Goal: Task Accomplishment & Management: Manage account settings

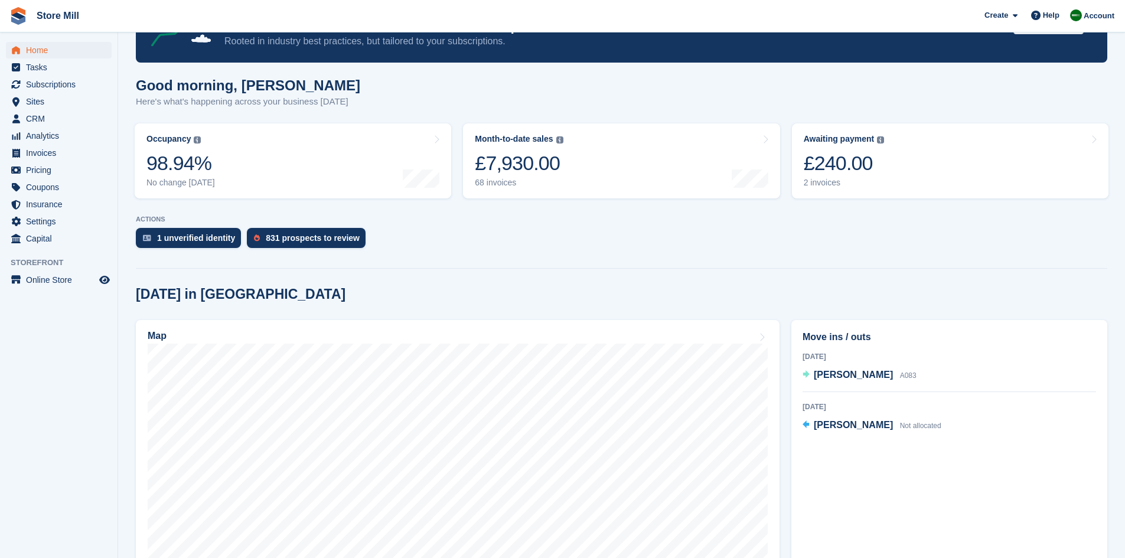
scroll to position [64, 0]
click at [863, 179] on div "2 invoices" at bounding box center [844, 183] width 81 height 10
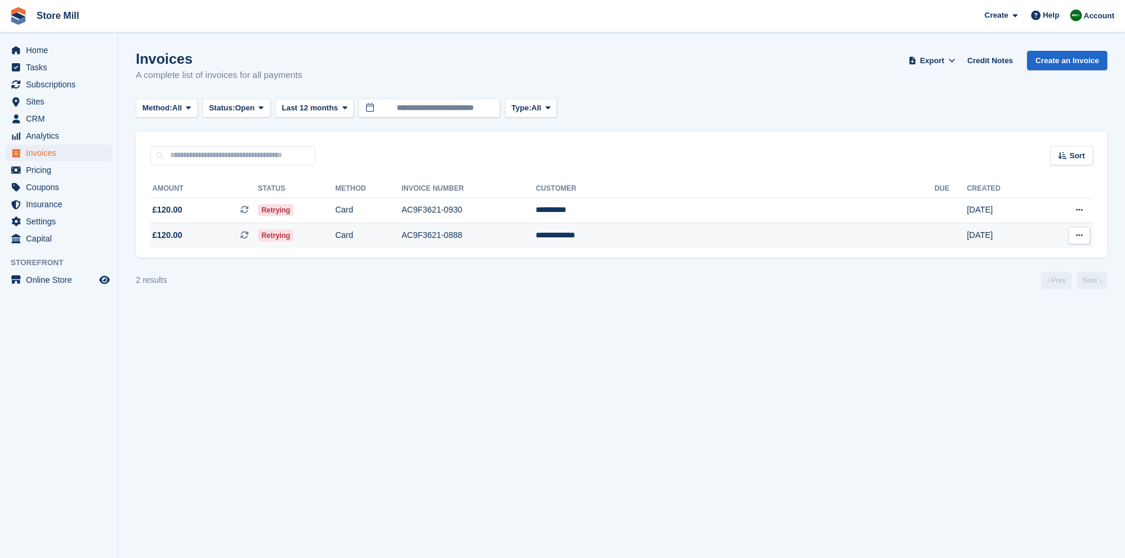
click at [401, 234] on td "Card" at bounding box center [368, 235] width 66 height 25
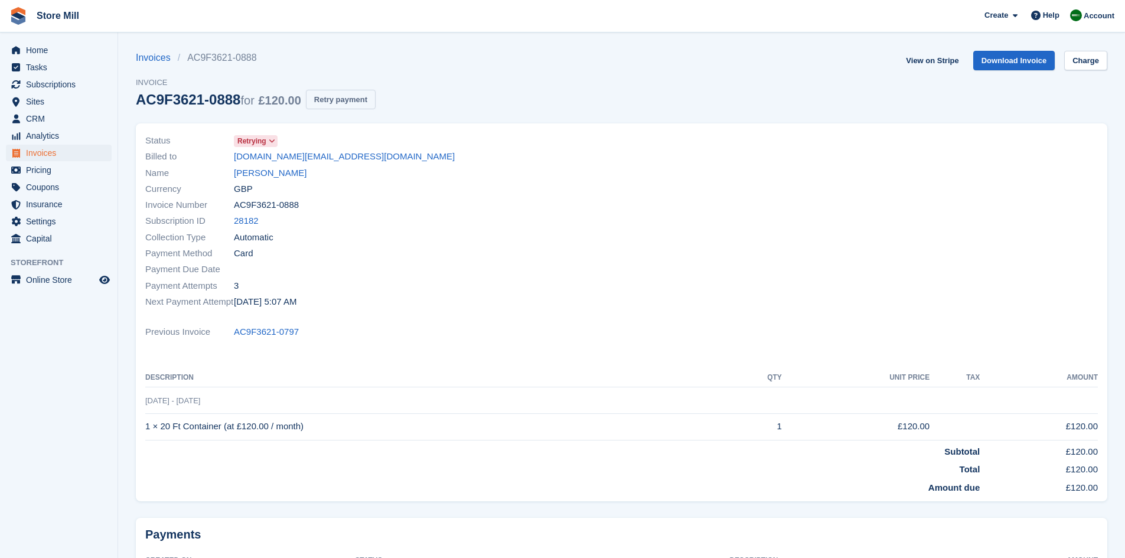
click at [335, 99] on button "Retry payment" at bounding box center [341, 99] width 70 height 19
click at [43, 50] on span "Home" at bounding box center [61, 50] width 71 height 17
